Goal: Information Seeking & Learning: Find specific fact

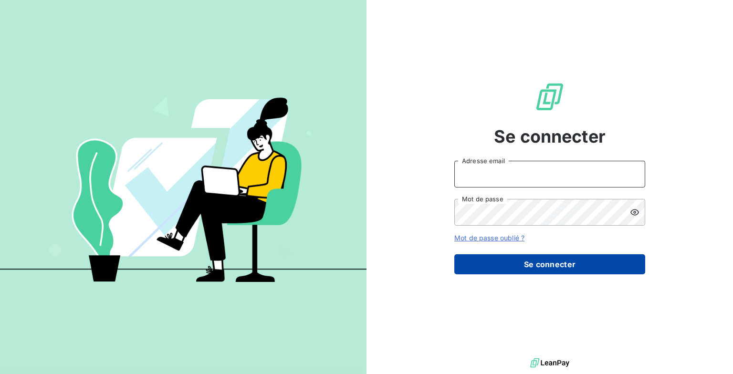
type input "[EMAIL_ADDRESS][DOMAIN_NAME]"
click at [543, 263] on button "Se connecter" at bounding box center [549, 264] width 191 height 20
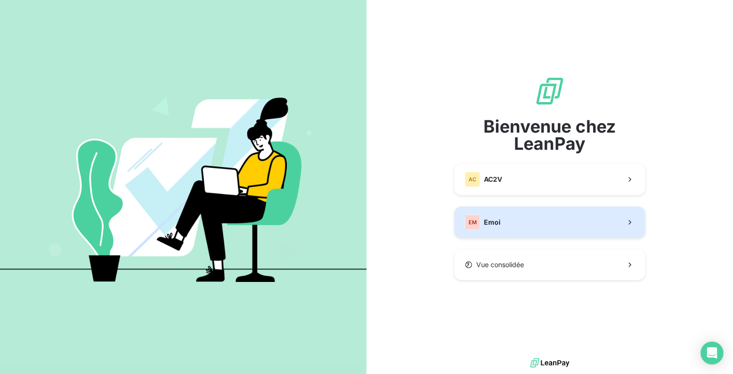
click at [490, 222] on span "Emoi" at bounding box center [492, 223] width 17 height 10
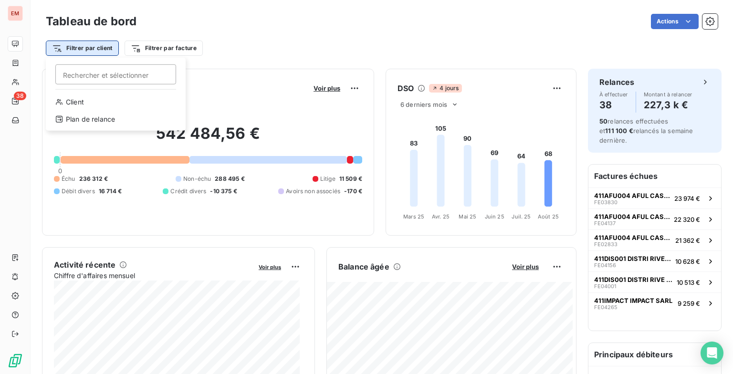
click at [93, 51] on html "EM 38 Tableau de bord Actions Filtrer par client Rechercher et sélectionner Cli…" at bounding box center [366, 187] width 733 height 374
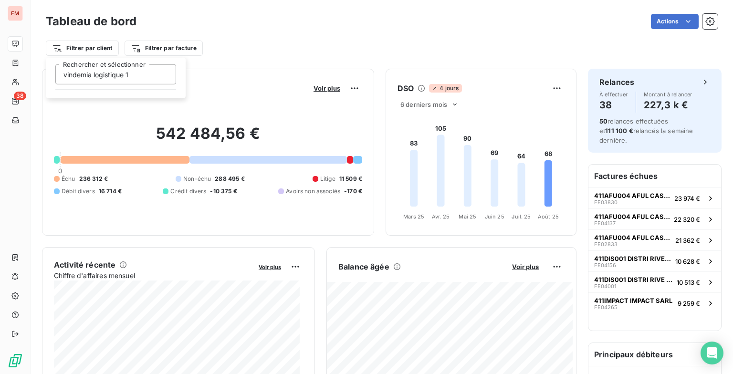
type input "vindemia logistique 1"
click at [268, 42] on html "EM 38 Tableau de bord Actions Filtrer par client Filtrer par facture Encours cl…" at bounding box center [366, 187] width 733 height 374
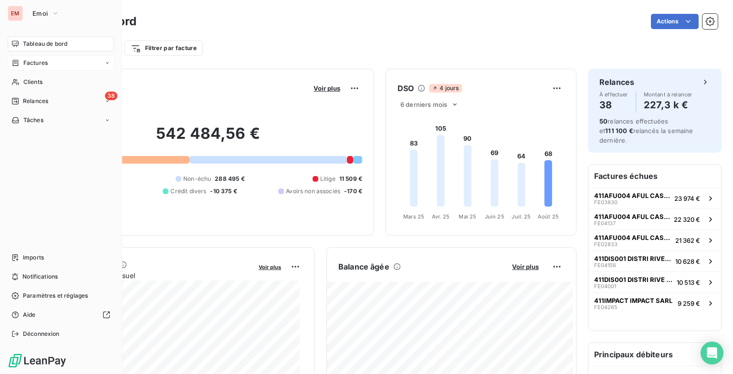
click at [58, 63] on div "Factures" at bounding box center [61, 62] width 106 height 15
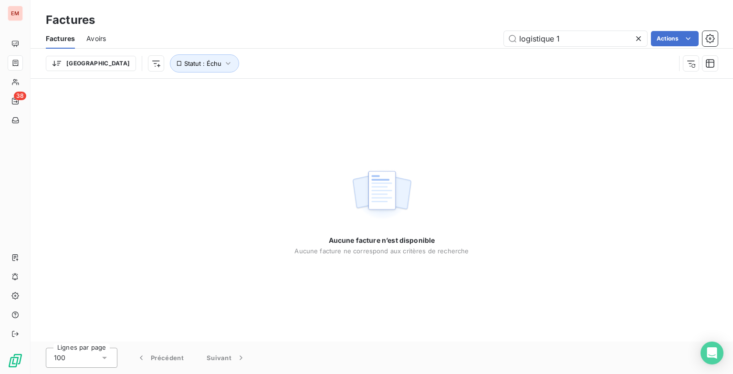
drag, startPoint x: 565, startPoint y: 36, endPoint x: 480, endPoint y: 43, distance: 84.7
click at [480, 43] on div "logistique 1 Actions" at bounding box center [417, 38] width 600 height 15
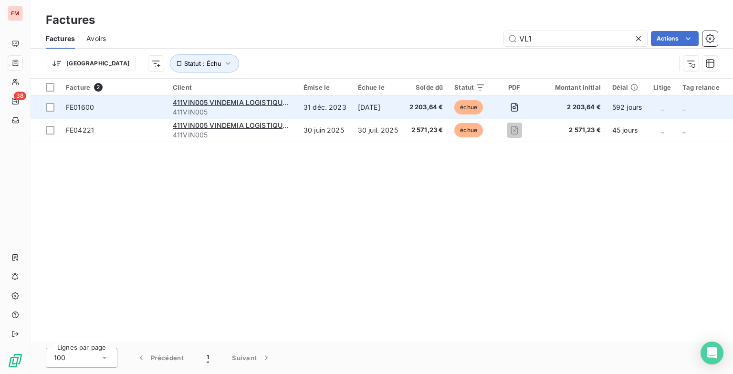
type input "VL1"
click at [406, 104] on td "2 203,64 €" at bounding box center [426, 107] width 45 height 23
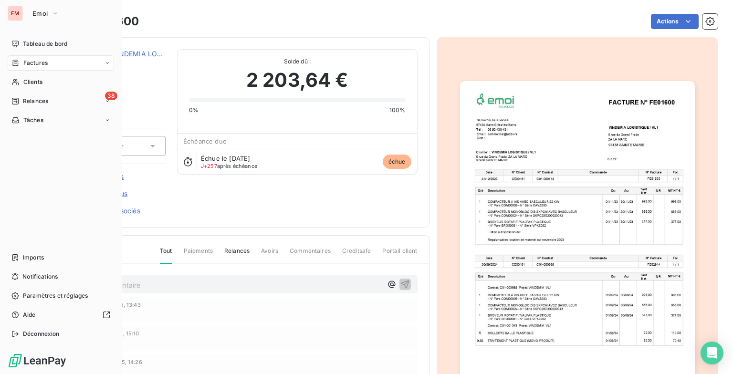
click at [19, 63] on div "Factures" at bounding box center [29, 63] width 36 height 9
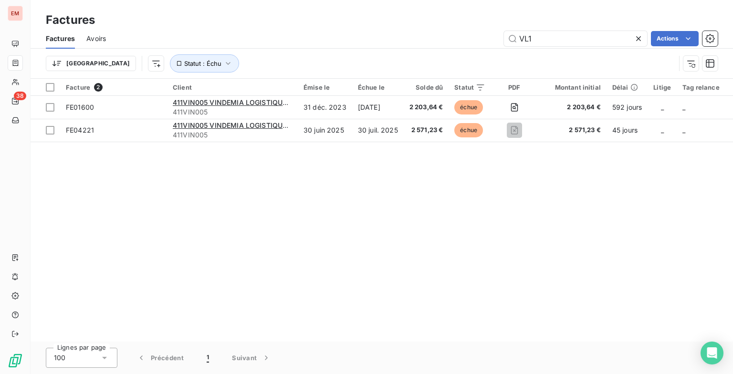
click at [636, 38] on icon at bounding box center [638, 38] width 5 height 5
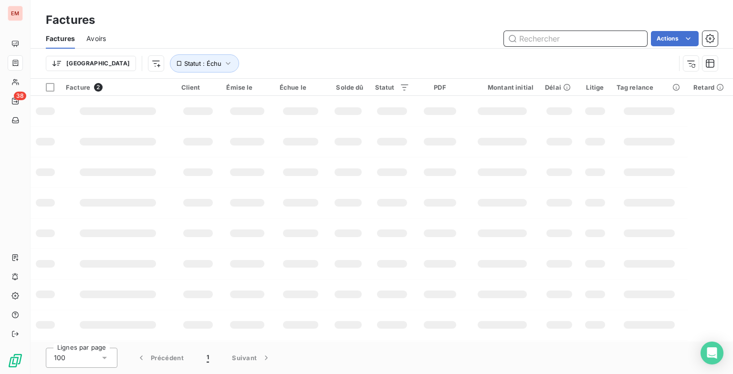
click at [630, 41] on input "text" at bounding box center [575, 38] width 143 height 15
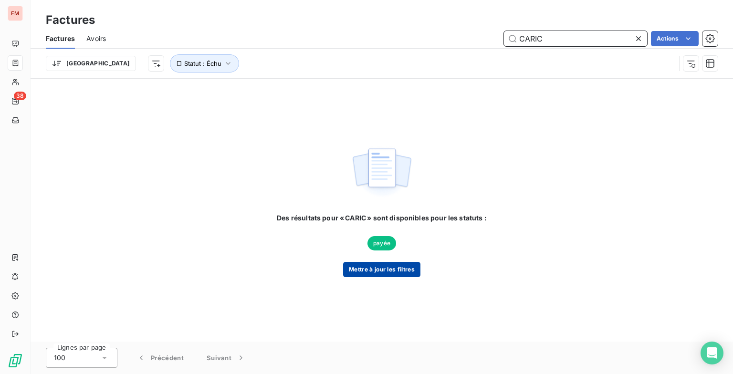
type input "CARIC"
click at [372, 272] on button "Mettre à jour les filtres" at bounding box center [381, 269] width 77 height 15
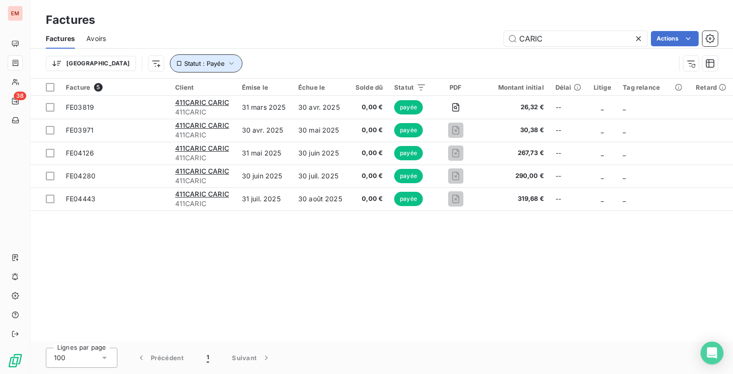
click at [172, 58] on button "Statut : Payée" at bounding box center [206, 63] width 73 height 18
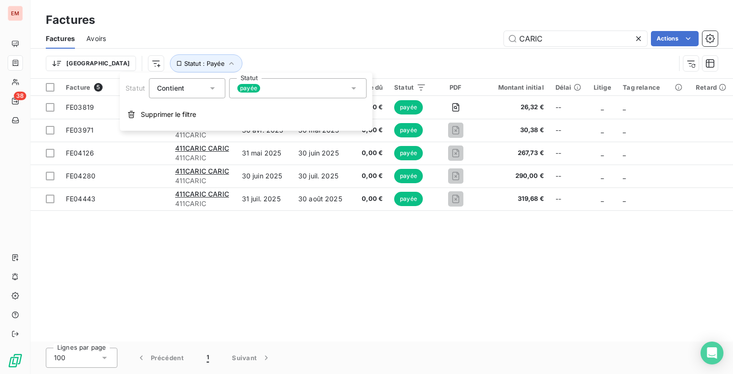
click at [353, 90] on icon at bounding box center [354, 88] width 10 height 10
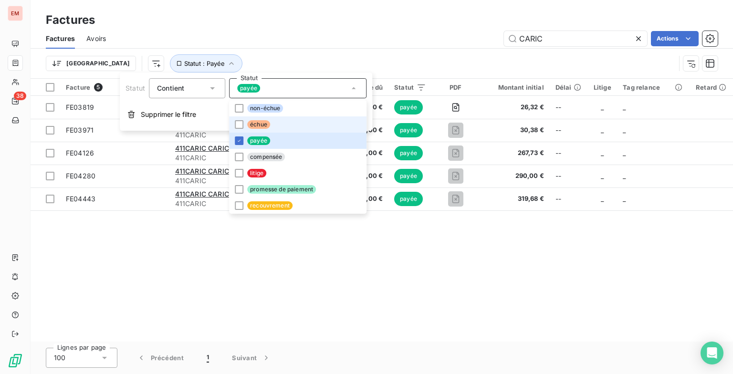
click at [259, 128] on span "échue" at bounding box center [258, 124] width 23 height 9
click at [251, 88] on span "payée" at bounding box center [248, 88] width 23 height 9
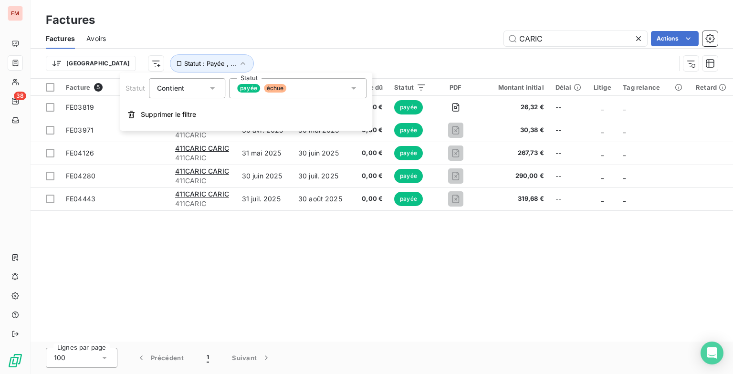
click at [323, 94] on div "payée échue" at bounding box center [297, 88] width 137 height 20
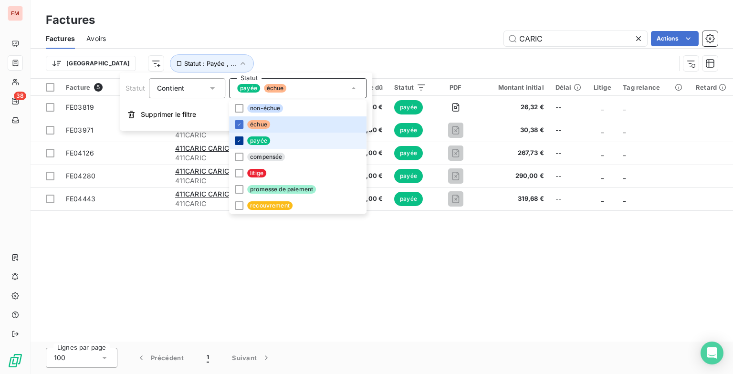
click at [239, 138] on icon at bounding box center [239, 141] width 6 height 6
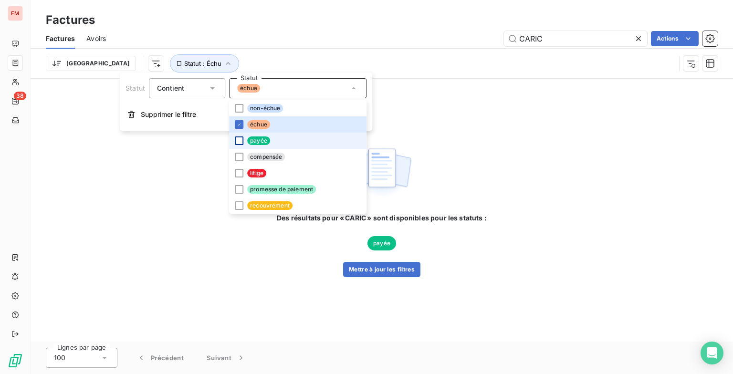
click at [301, 81] on div "échue" at bounding box center [297, 88] width 137 height 20
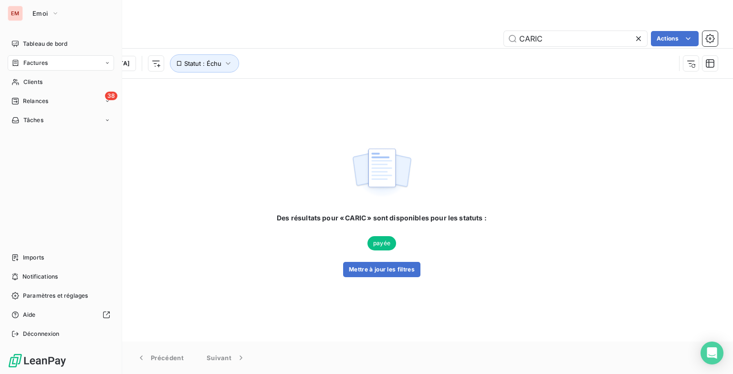
click at [17, 9] on div "EM" at bounding box center [15, 13] width 15 height 15
click at [57, 13] on icon "button" at bounding box center [56, 14] width 8 height 10
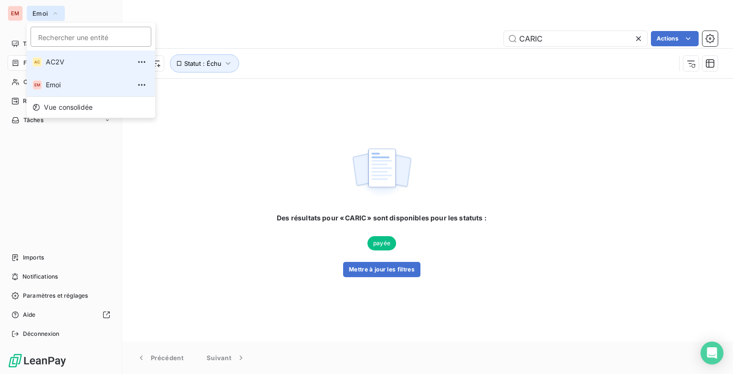
click at [73, 62] on span "AC2V" at bounding box center [88, 62] width 84 height 10
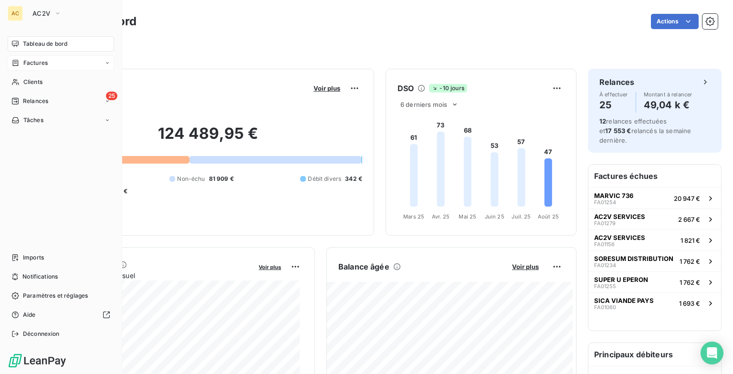
click at [34, 64] on span "Factures" at bounding box center [35, 63] width 24 height 9
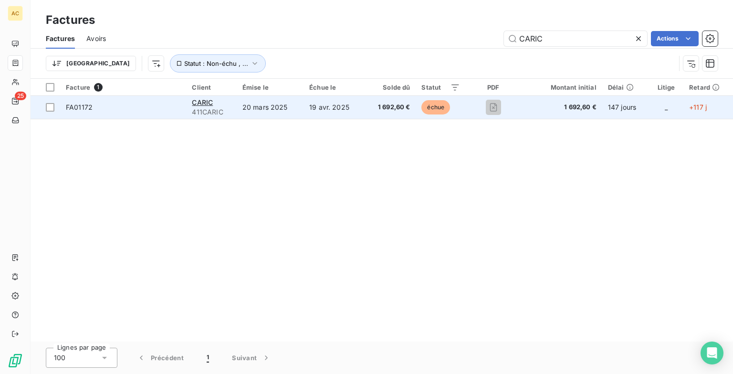
type input "CARIC"
click at [320, 113] on td "19 avr. 2025" at bounding box center [333, 107] width 61 height 23
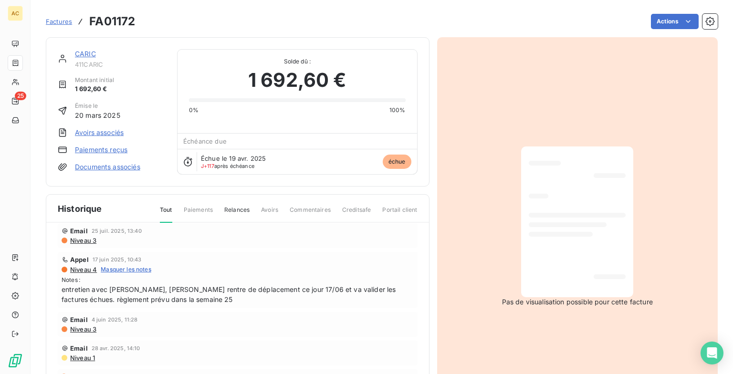
scroll to position [54, 0]
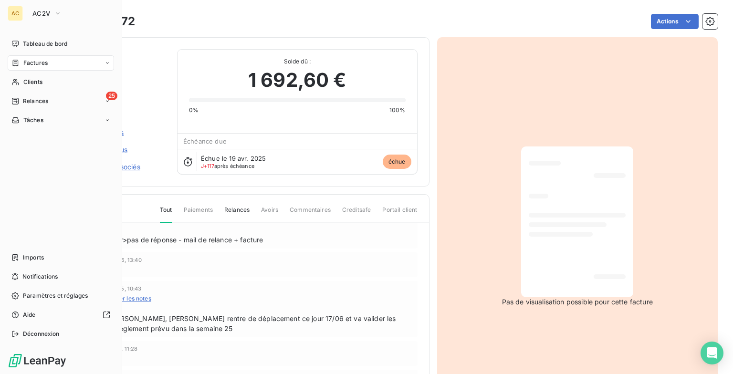
click at [29, 59] on span "Factures" at bounding box center [35, 63] width 24 height 9
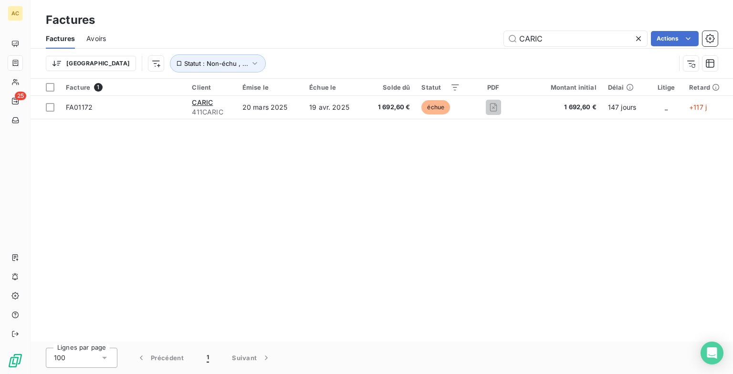
click at [639, 41] on icon at bounding box center [639, 39] width 10 height 10
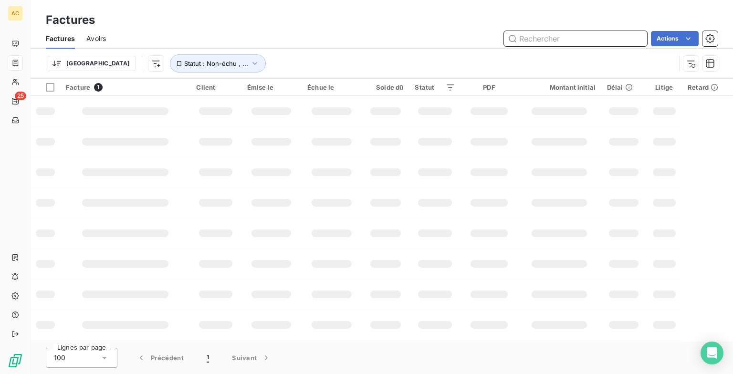
click at [542, 42] on input "text" at bounding box center [575, 38] width 143 height 15
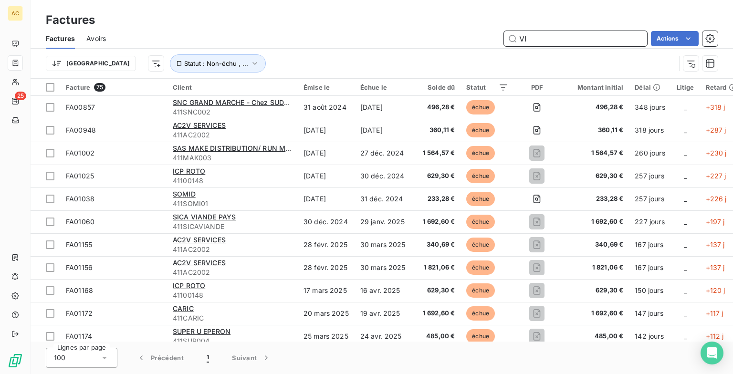
type input "V"
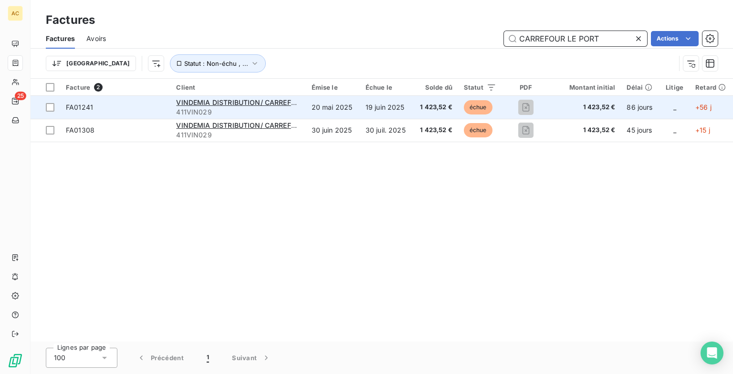
type input "CARREFOUR LE PORT"
click at [344, 111] on td "20 mai 2025" at bounding box center [333, 107] width 54 height 23
